Goal: Information Seeking & Learning: Find specific page/section

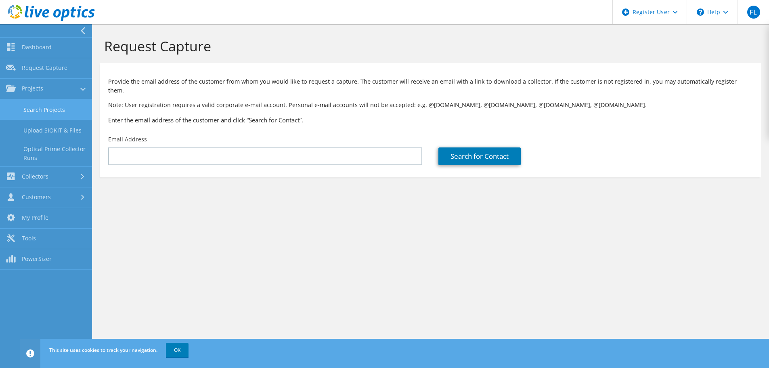
click at [24, 113] on link "Search Projects" at bounding box center [46, 109] width 92 height 21
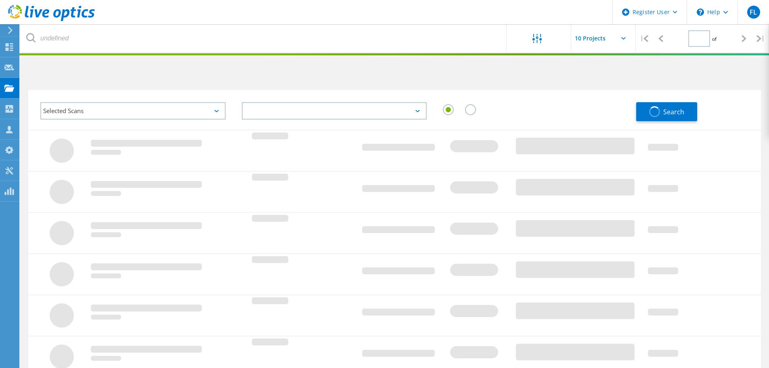
type input "1"
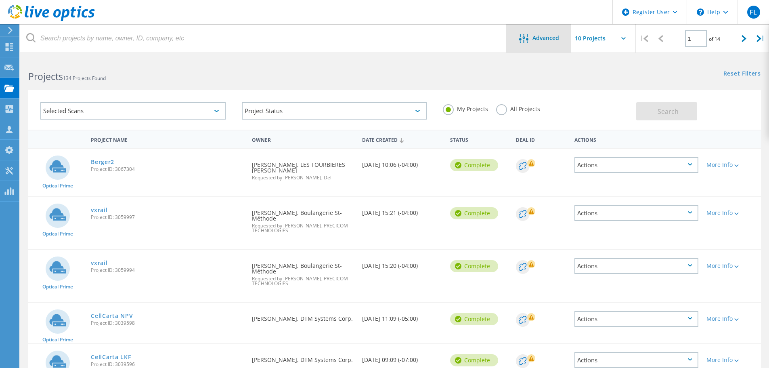
click at [529, 39] on div at bounding box center [525, 39] width 13 height 10
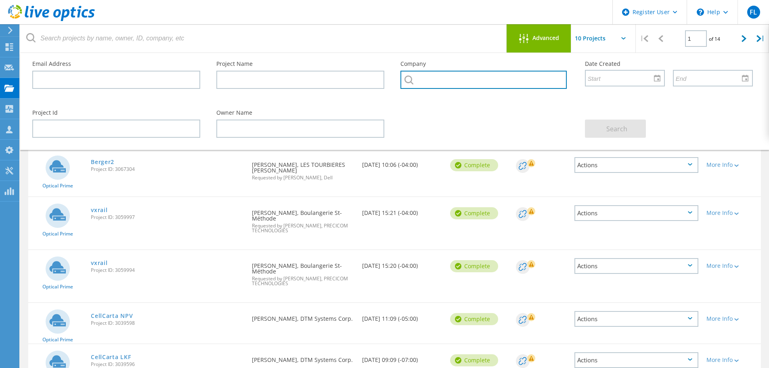
click at [481, 78] on input "text" at bounding box center [483, 80] width 166 height 18
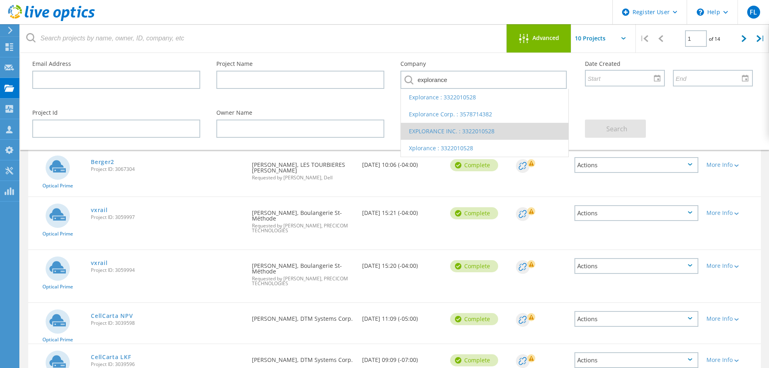
click at [433, 133] on li "EXPLORANCE INC. : 3322010528" at bounding box center [484, 131] width 167 height 17
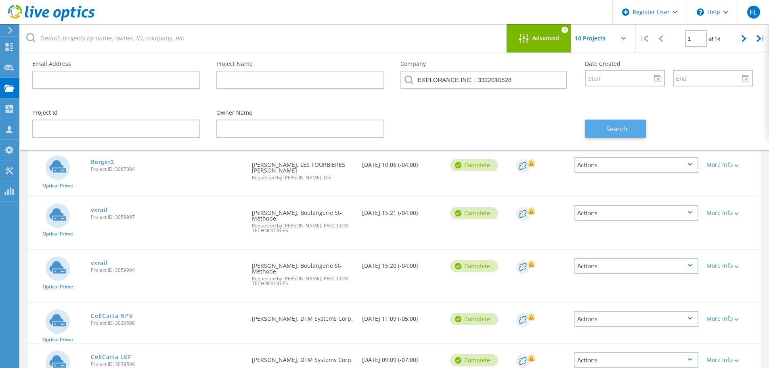
click at [598, 122] on button "Search" at bounding box center [615, 128] width 61 height 18
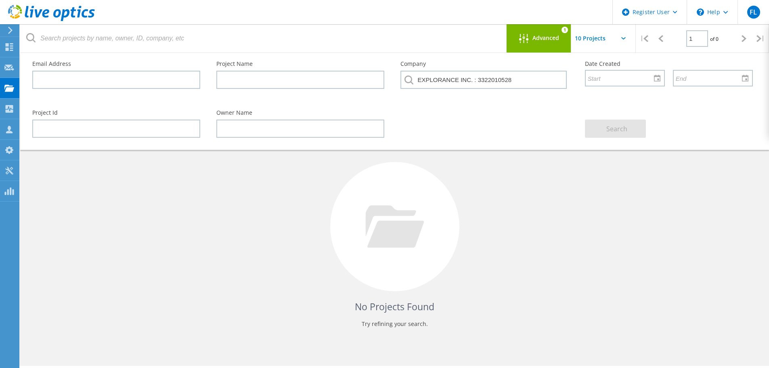
click at [537, 42] on div "Advanced" at bounding box center [538, 39] width 65 height 10
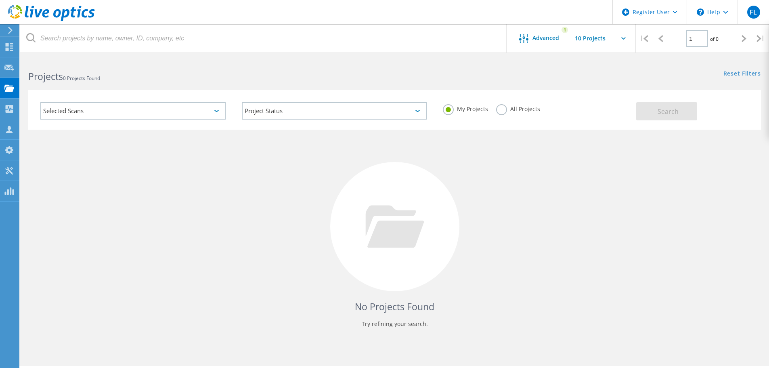
click at [505, 108] on label "All Projects" at bounding box center [518, 108] width 44 height 8
click at [0, 0] on input "All Projects" at bounding box center [0, 0] width 0 height 0
click at [665, 114] on span "Search" at bounding box center [667, 111] width 21 height 9
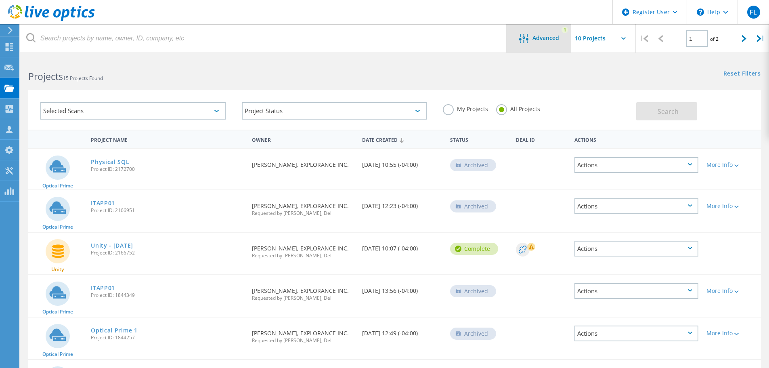
click at [542, 35] on span "Advanced" at bounding box center [545, 38] width 27 height 6
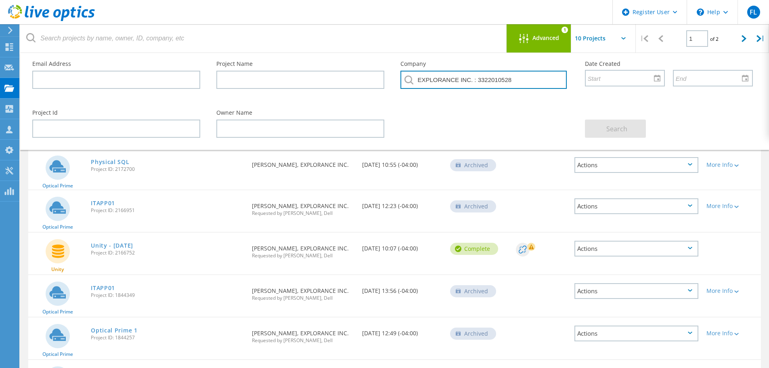
click at [473, 82] on input "EXPLORANCE INC. : 3322010528" at bounding box center [483, 80] width 166 height 18
drag, startPoint x: 571, startPoint y: 124, endPoint x: 506, endPoint y: 95, distance: 72.1
click at [567, 121] on div "Project Id Owner Name Search" at bounding box center [392, 124] width 736 height 44
click at [508, 78] on input "EXPLORANCE INC. : 3322010528" at bounding box center [483, 80] width 166 height 18
click at [515, 74] on input "EXPLORANCE INC. : 3322010528" at bounding box center [483, 80] width 166 height 18
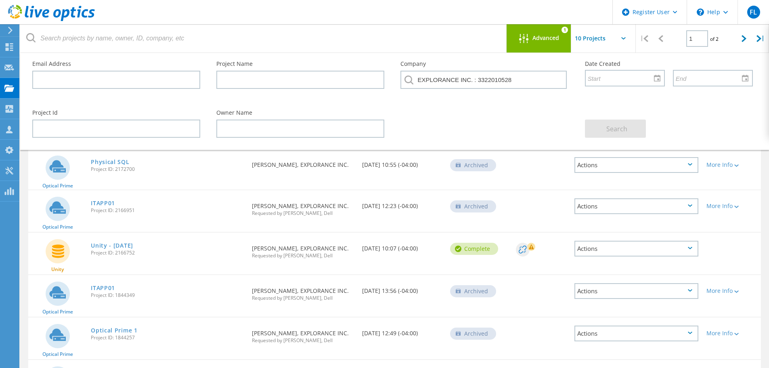
click at [545, 36] on span "Advanced" at bounding box center [545, 38] width 27 height 6
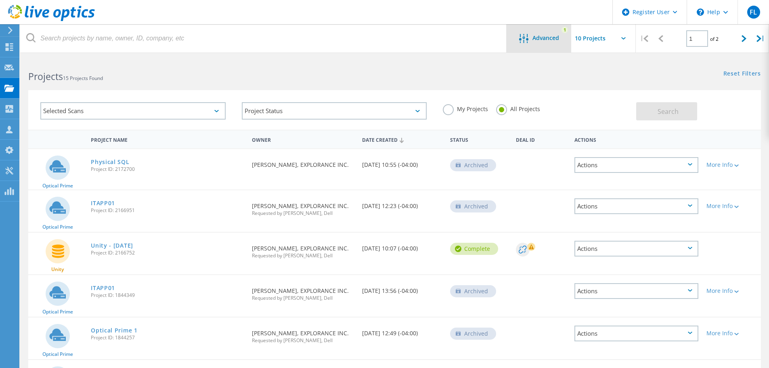
click at [534, 33] on div "Advanced 1" at bounding box center [538, 38] width 65 height 28
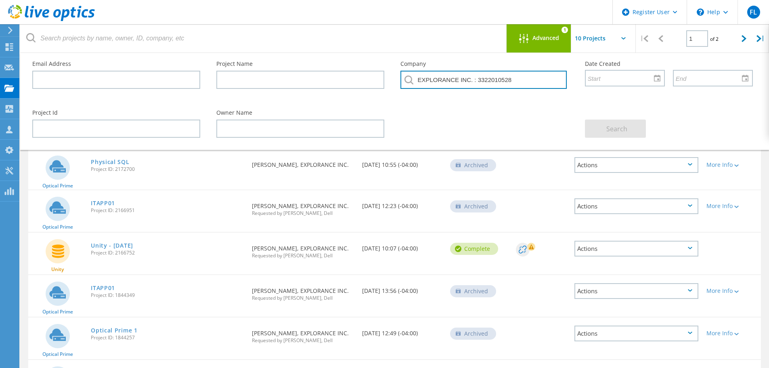
click at [458, 79] on input "EXPLORANCE INC. : 3322010528" at bounding box center [483, 80] width 166 height 18
click at [478, 79] on input "EXPLORANCE INC. : 3322010528" at bounding box center [483, 80] width 166 height 18
click at [521, 38] on icon at bounding box center [523, 38] width 9 height 9
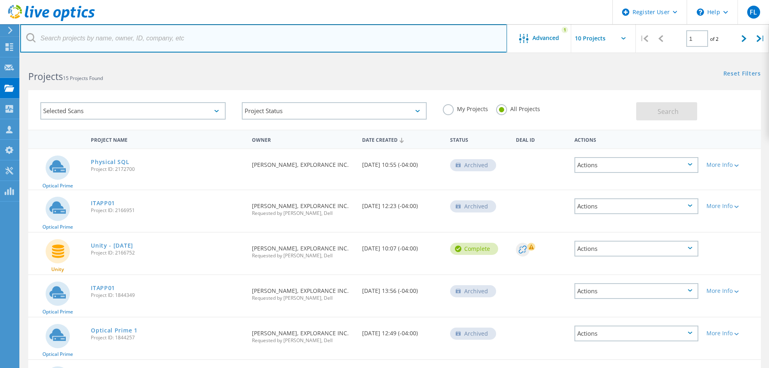
click at [448, 41] on input "text" at bounding box center [263, 38] width 487 height 28
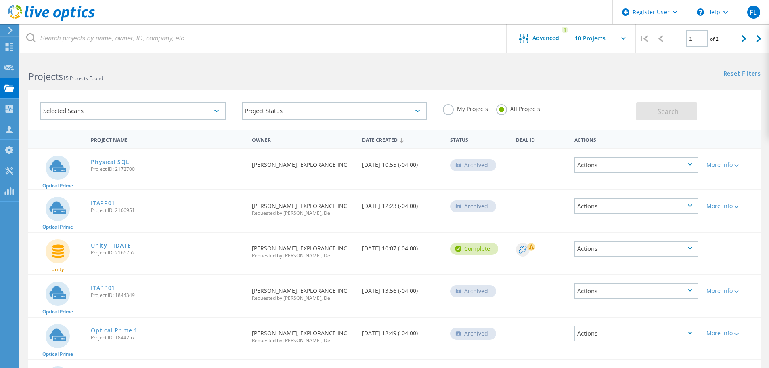
click at [332, 69] on div "Projects 15 Projects Found" at bounding box center [207, 69] width 374 height 21
drag, startPoint x: 548, startPoint y: 40, endPoint x: 544, endPoint y: 42, distance: 4.9
click at [548, 40] on span "Advanced" at bounding box center [545, 38] width 27 height 6
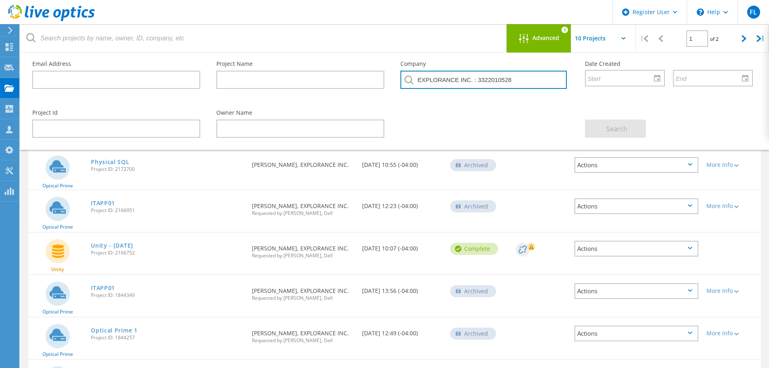
click at [452, 76] on input "EXPLORANCE INC. : 3322010528" at bounding box center [483, 80] width 166 height 18
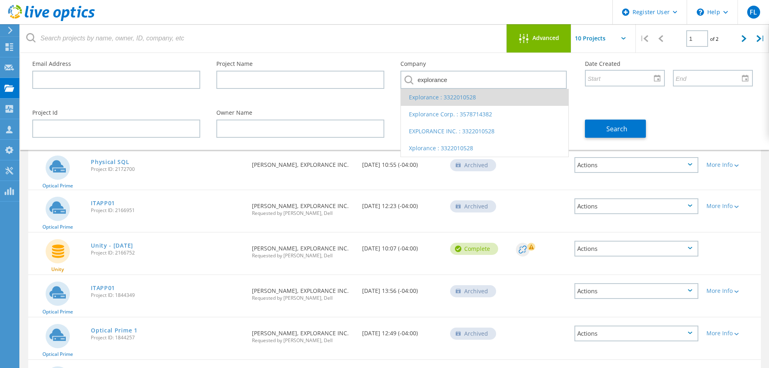
click at [440, 99] on li "Explorance : 3322010528" at bounding box center [484, 97] width 167 height 17
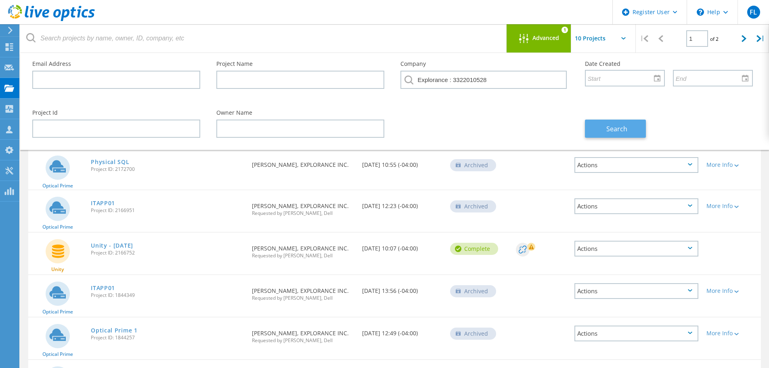
click at [639, 128] on button "Search" at bounding box center [615, 128] width 61 height 18
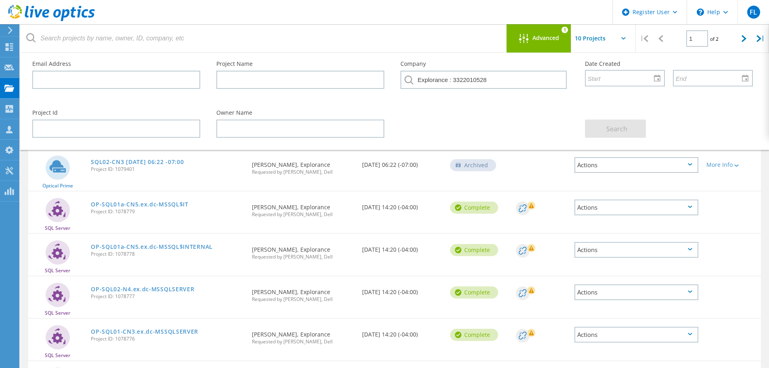
click at [522, 33] on div "Advanced 1" at bounding box center [538, 38] width 65 height 28
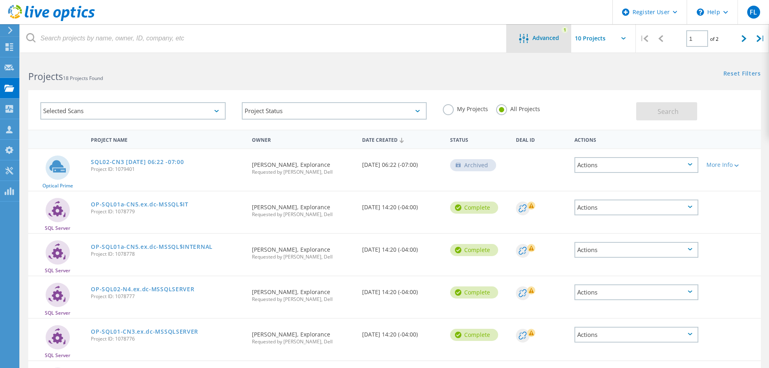
click at [522, 33] on div "Advanced 1" at bounding box center [538, 38] width 65 height 28
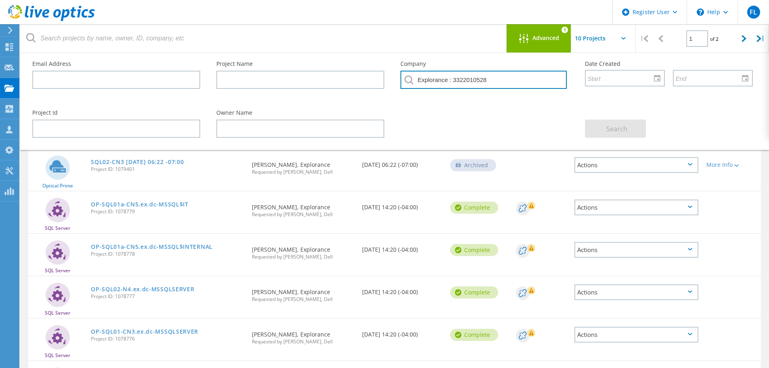
click at [483, 78] on input "Explorance : 3322010528" at bounding box center [483, 80] width 166 height 18
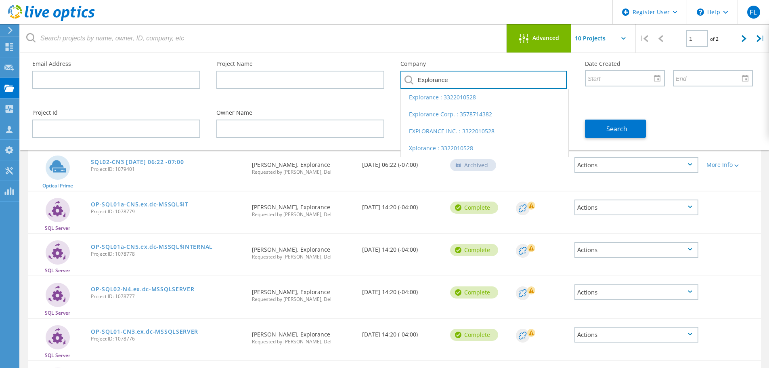
type input "Explorance"
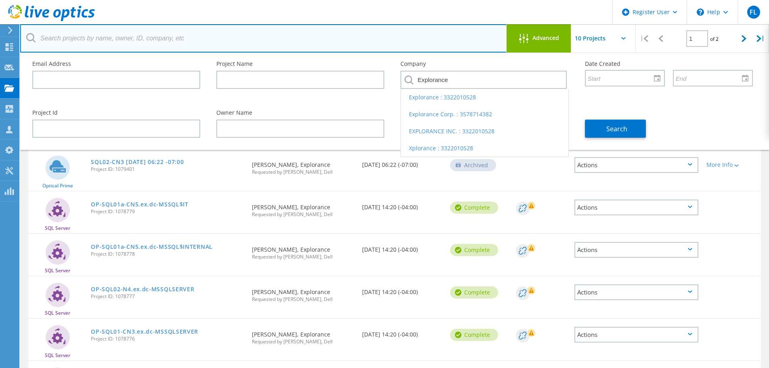
click at [445, 29] on input "text" at bounding box center [263, 38] width 487 height 28
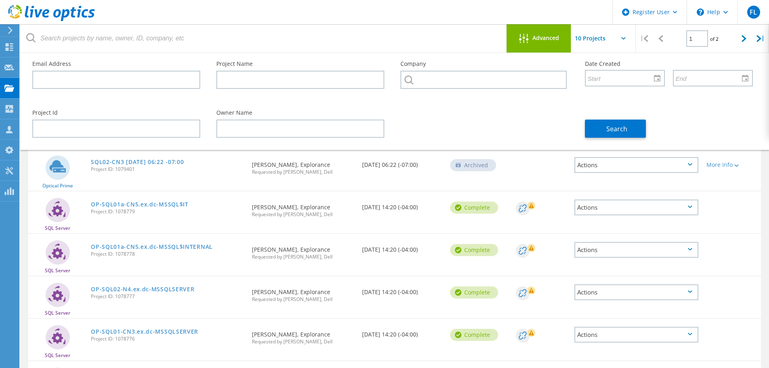
click at [515, 34] on div "Advanced" at bounding box center [538, 39] width 65 height 10
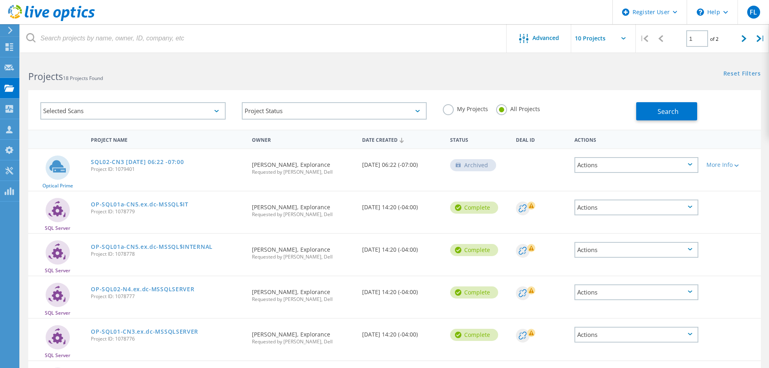
click at [251, 146] on div "Owner" at bounding box center [303, 139] width 110 height 15
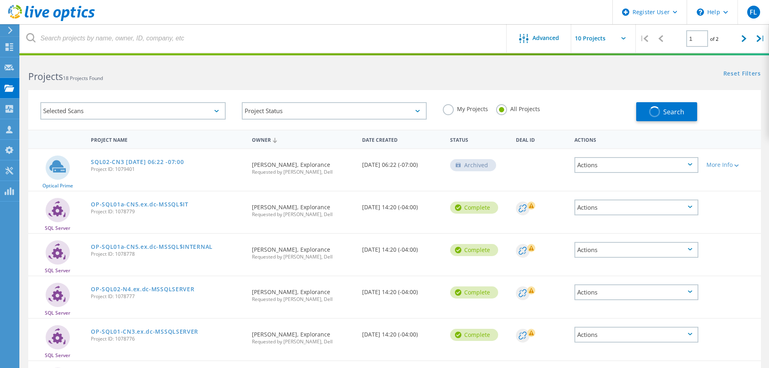
click at [385, 142] on div "Date Created" at bounding box center [402, 139] width 88 height 15
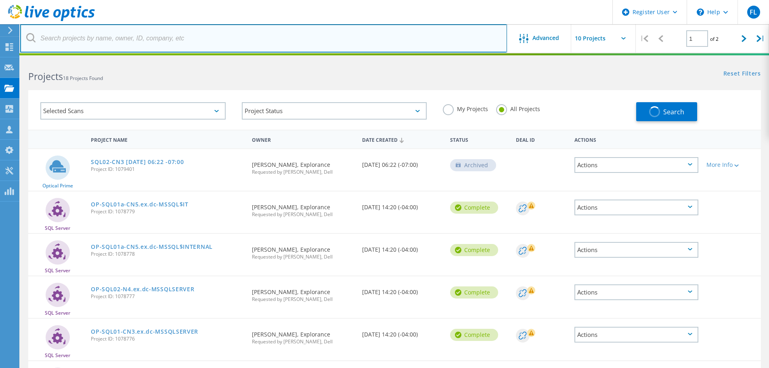
click at [79, 40] on input "text" at bounding box center [263, 38] width 487 height 28
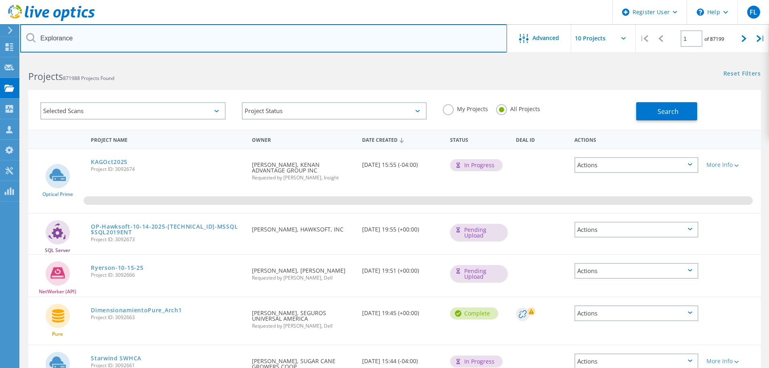
type input "Explorance"
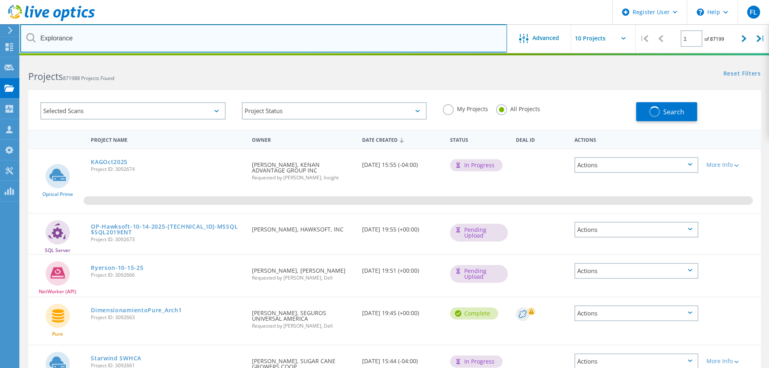
click at [472, 41] on input "Explorance" at bounding box center [263, 38] width 487 height 28
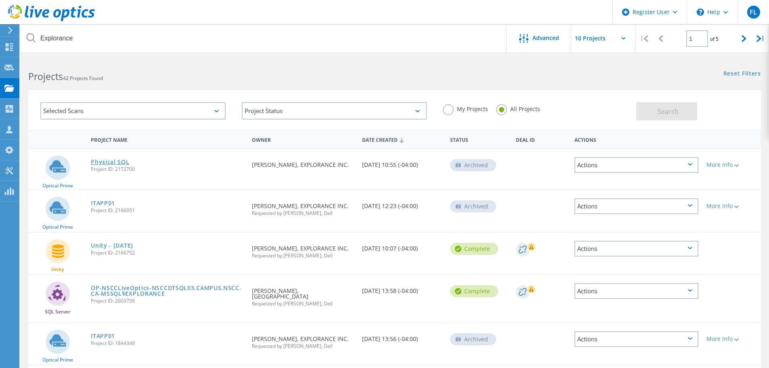
click at [105, 161] on link "Physical SQL" at bounding box center [110, 162] width 38 height 6
